Goal: Information Seeking & Learning: Learn about a topic

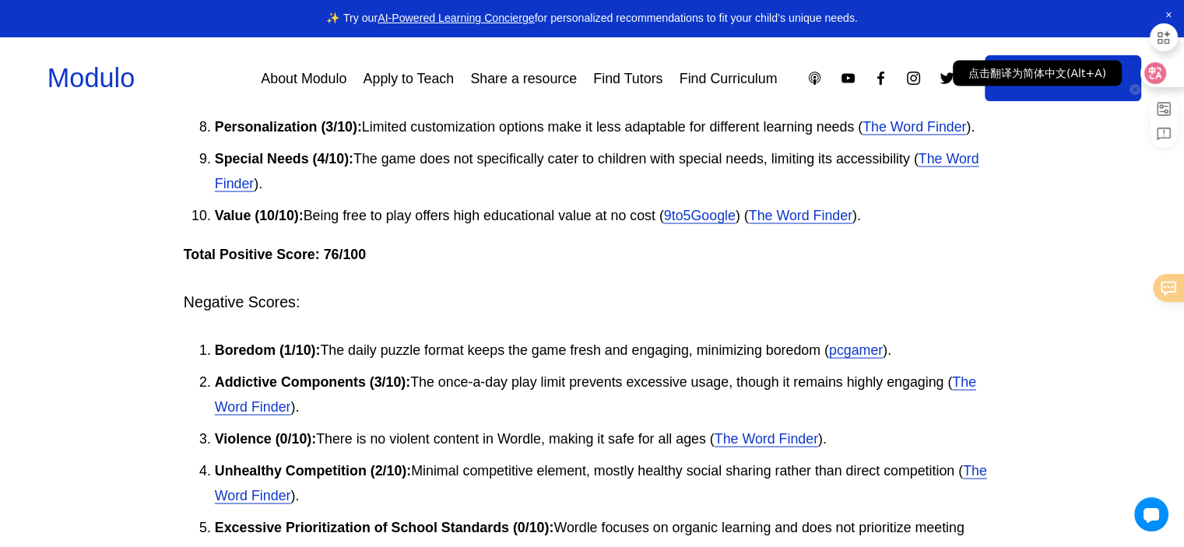
click at [1162, 68] on icon at bounding box center [1155, 73] width 16 height 16
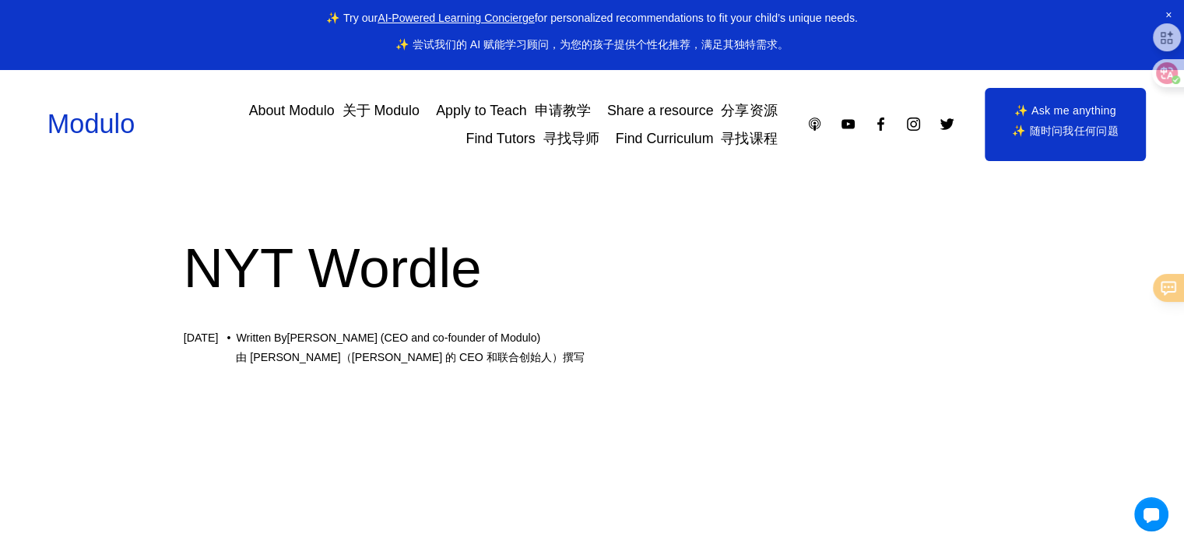
click at [293, 106] on link "About Modulo 关于 [PERSON_NAME]" at bounding box center [334, 110] width 170 height 28
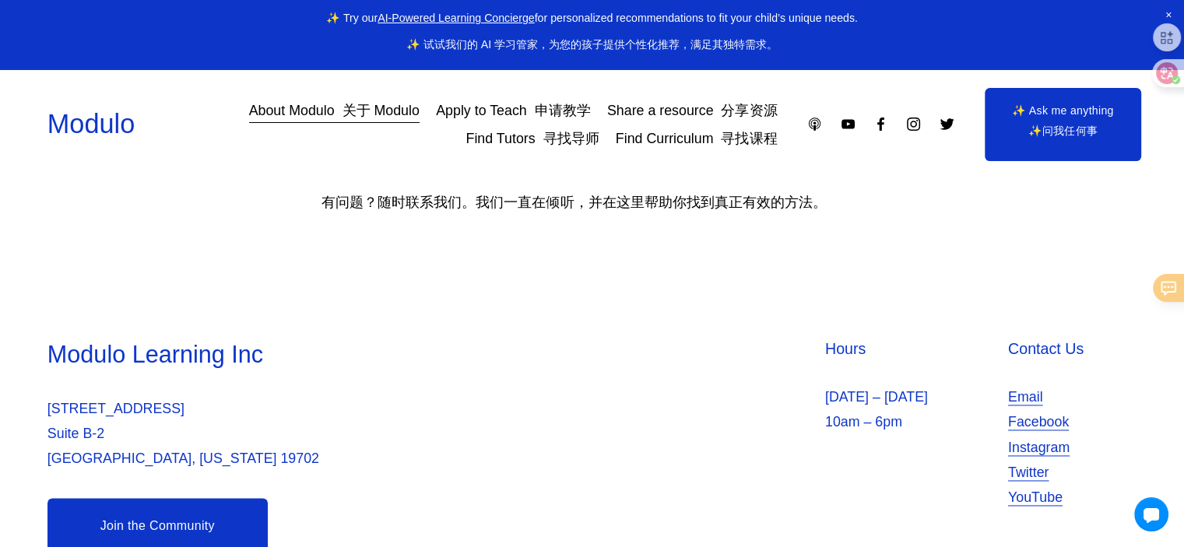
scroll to position [2321, 0]
